Goal: Navigation & Orientation: Understand site structure

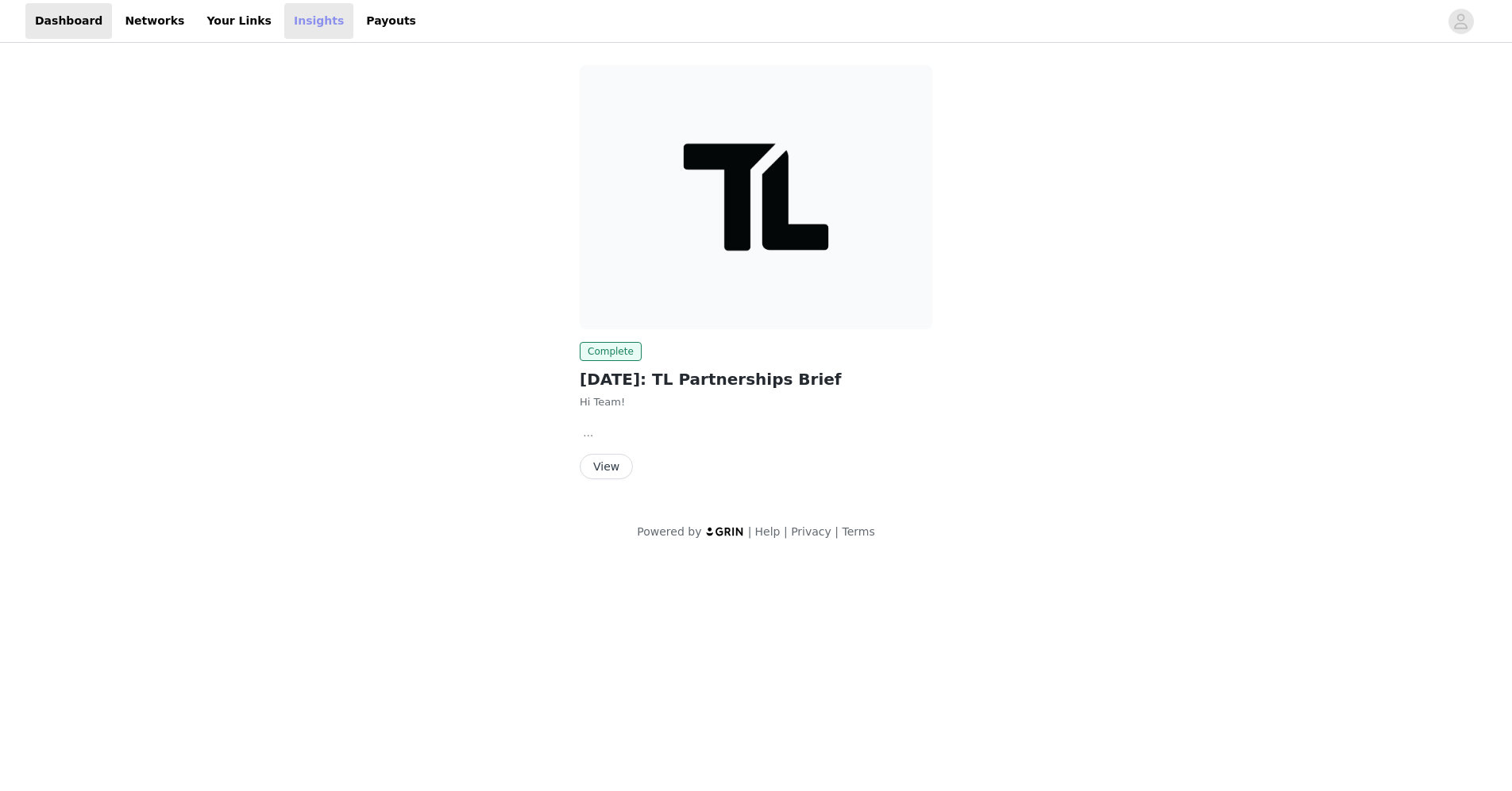
click at [296, 34] on link "Insights" at bounding box center [319, 20] width 69 height 36
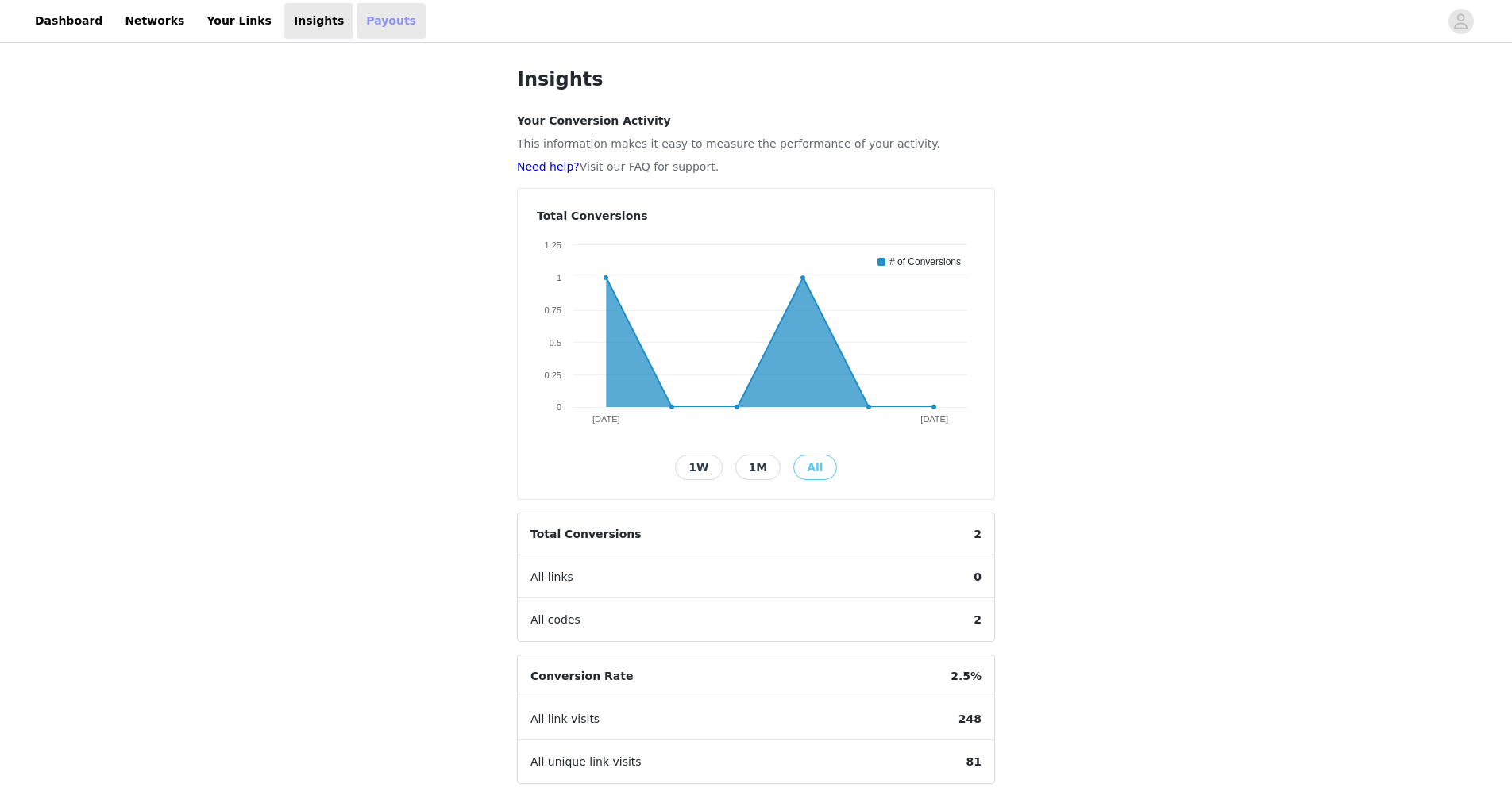
click at [357, 31] on link "Payouts" at bounding box center [391, 20] width 69 height 36
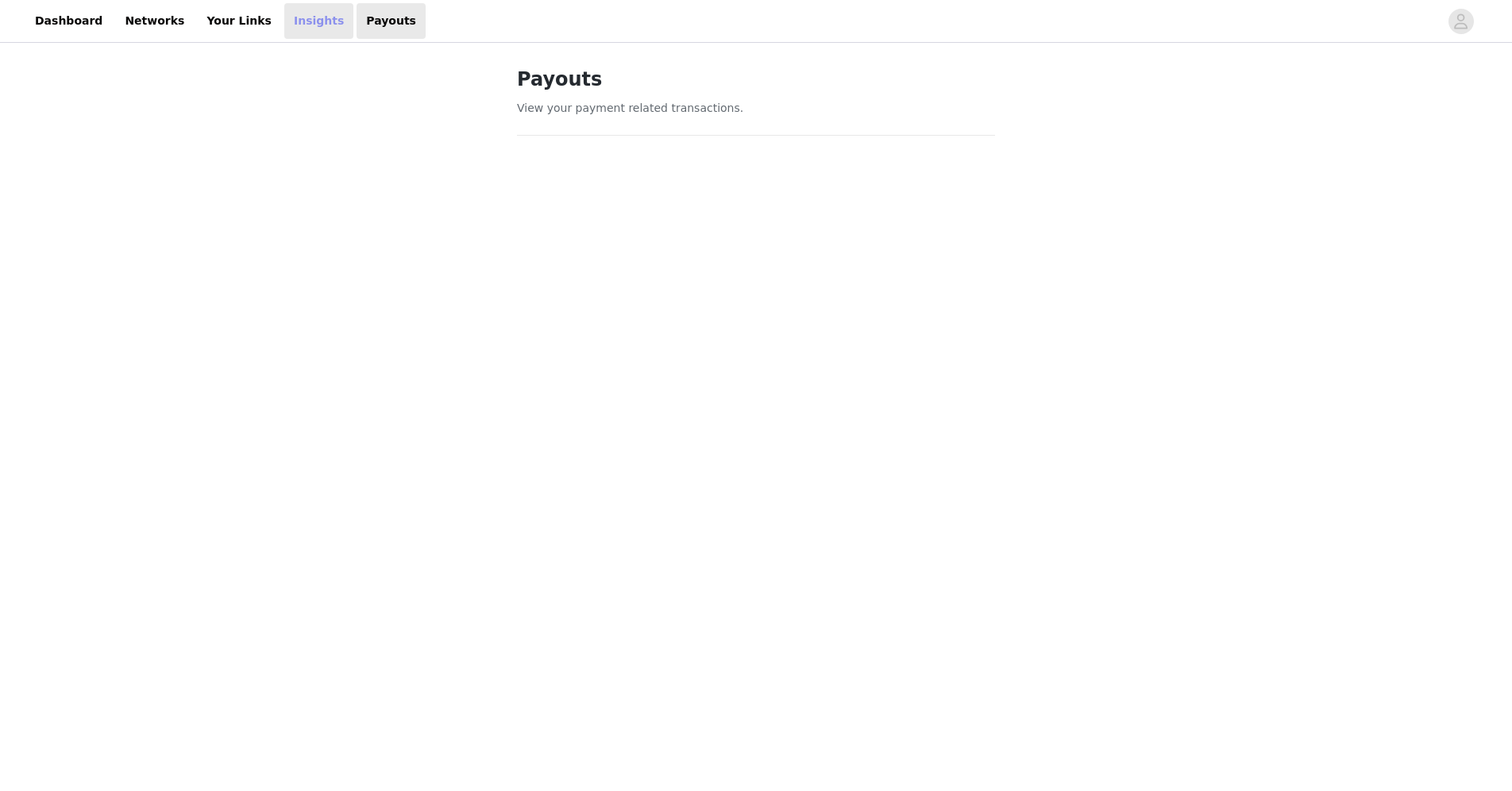
click at [293, 25] on link "Insights" at bounding box center [319, 20] width 69 height 36
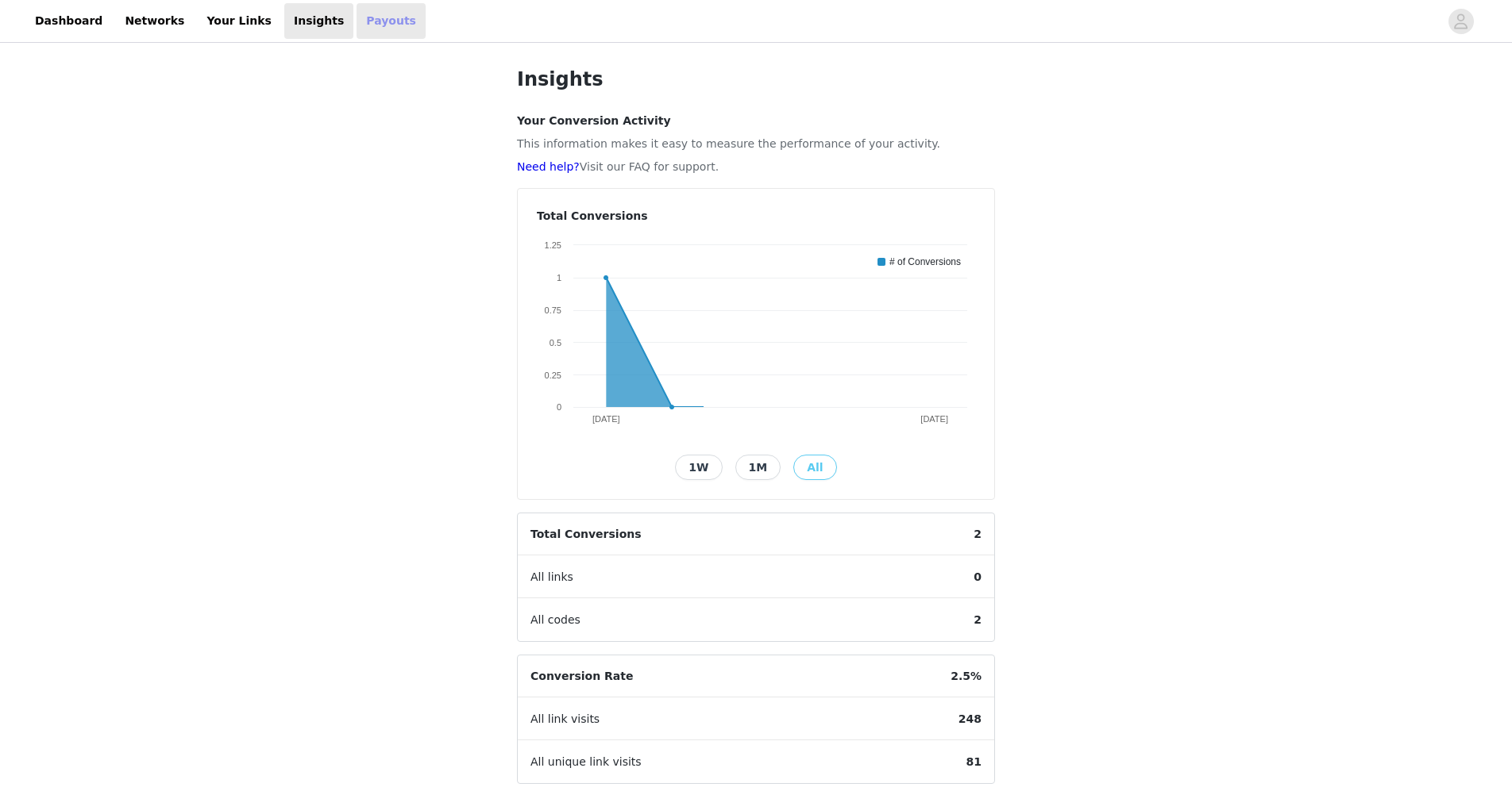
click at [368, 32] on link "Payouts" at bounding box center [391, 20] width 69 height 36
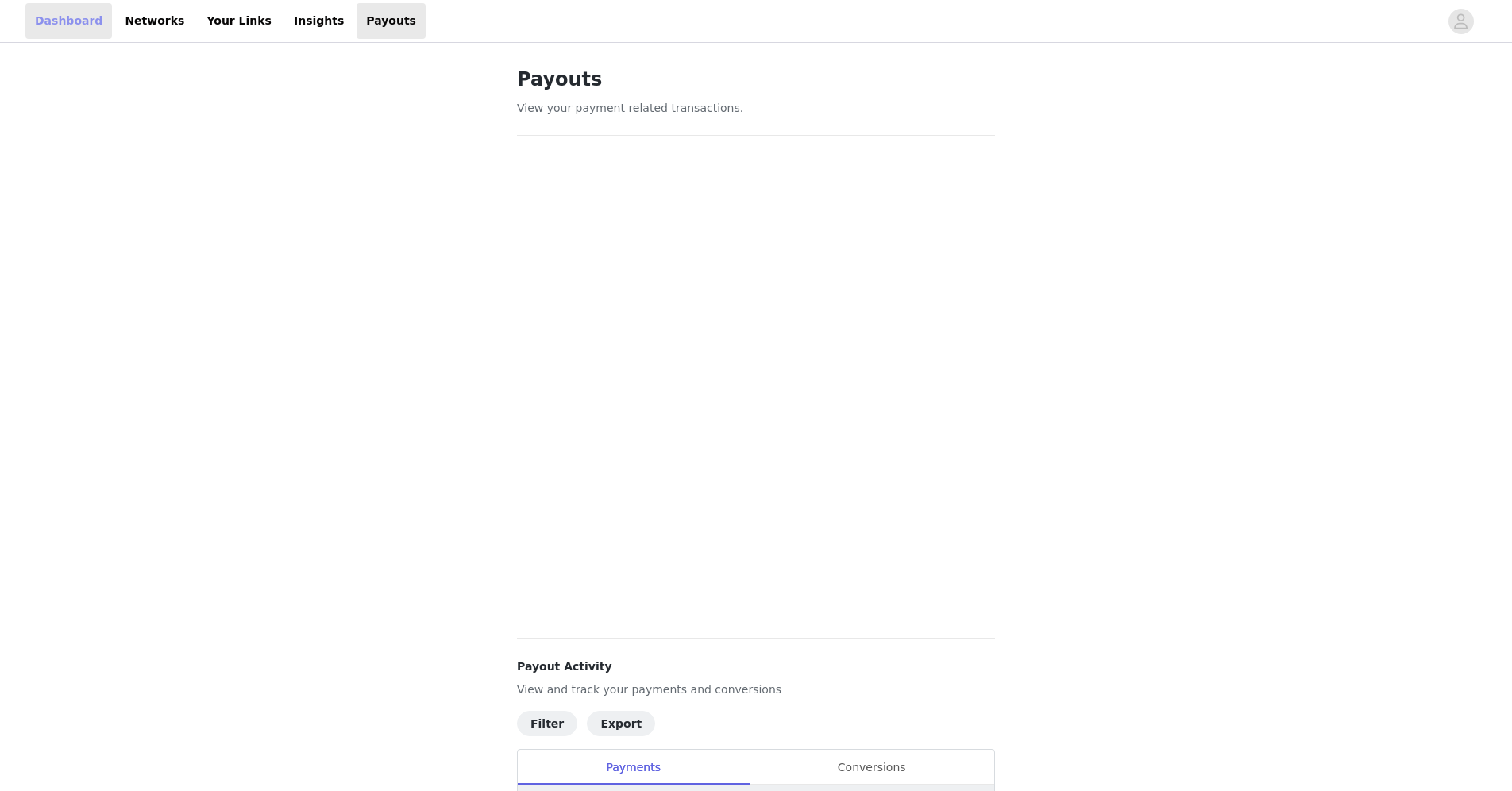
click at [87, 22] on link "Dashboard" at bounding box center [68, 20] width 87 height 36
